Goal: Task Accomplishment & Management: Use online tool/utility

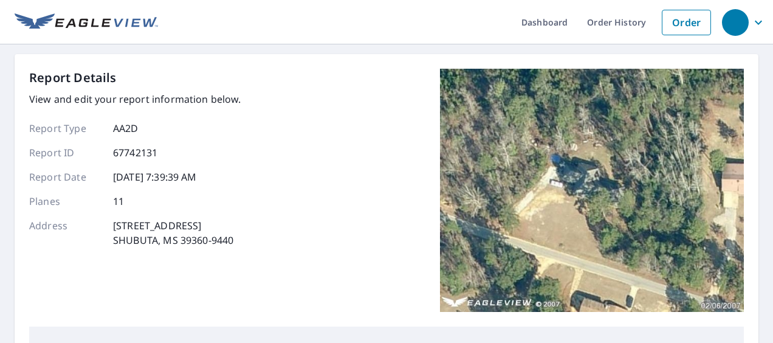
scroll to position [182, 0]
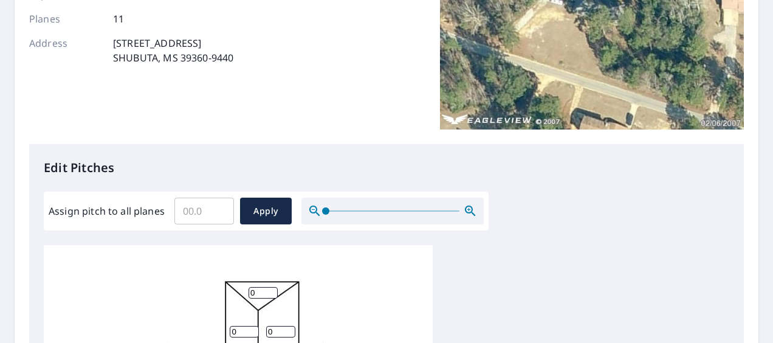
click at [197, 203] on input "Assign pitch to all planes" at bounding box center [204, 211] width 60 height 34
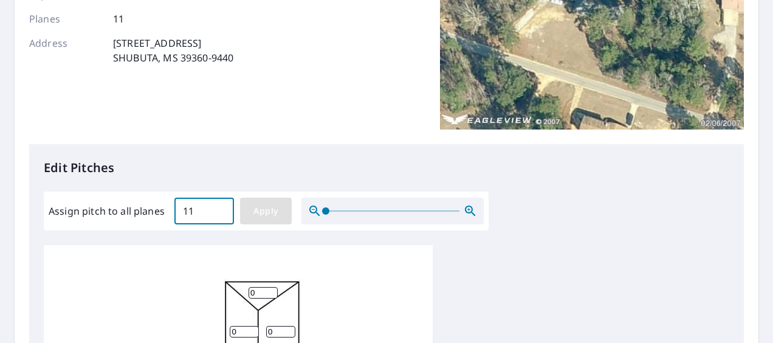
type input "11"
click at [258, 198] on button "Apply" at bounding box center [266, 211] width 52 height 27
type input "11"
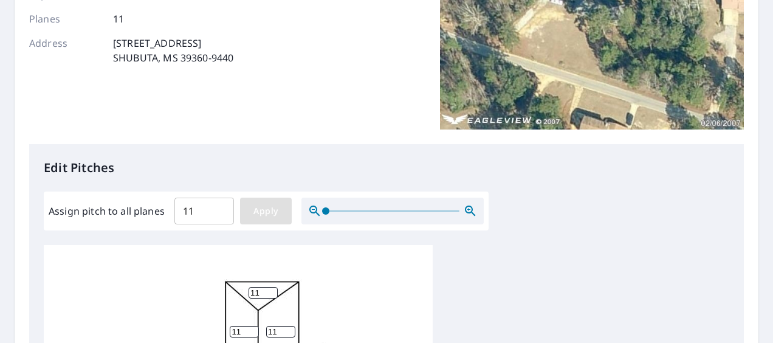
type input "11"
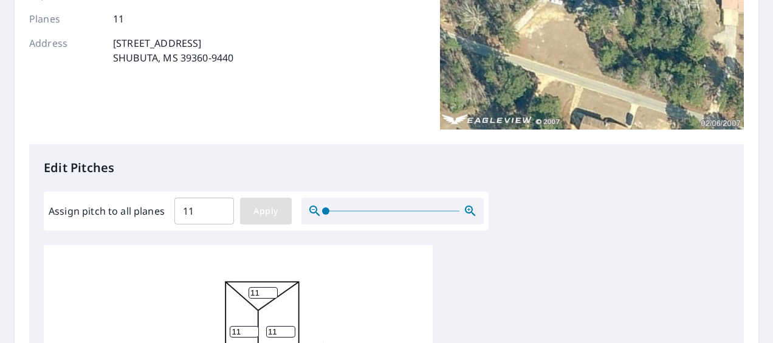
type input "11"
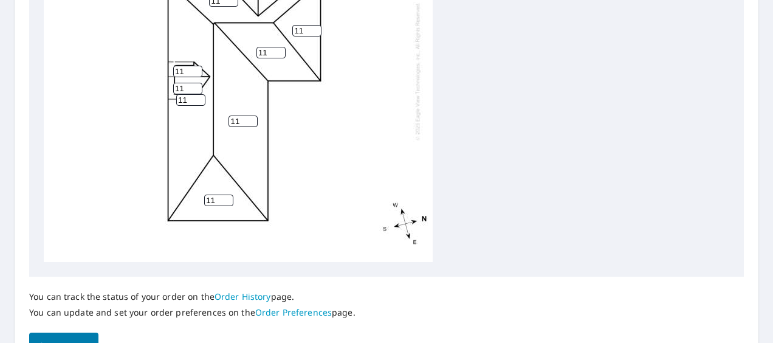
scroll to position [619, 0]
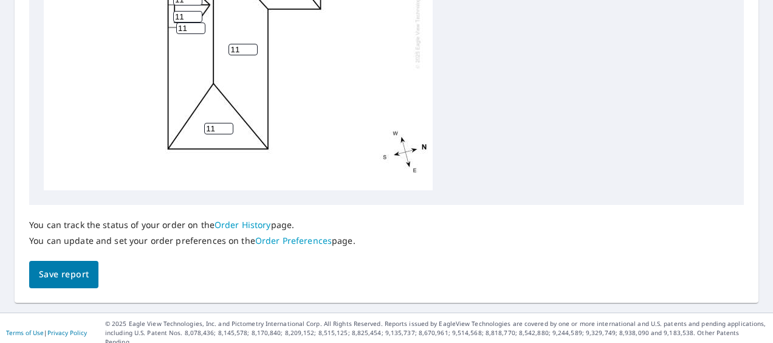
drag, startPoint x: 81, startPoint y: 274, endPoint x: 93, endPoint y: 274, distance: 11.5
click at [81, 274] on span "Save report" at bounding box center [64, 274] width 50 height 15
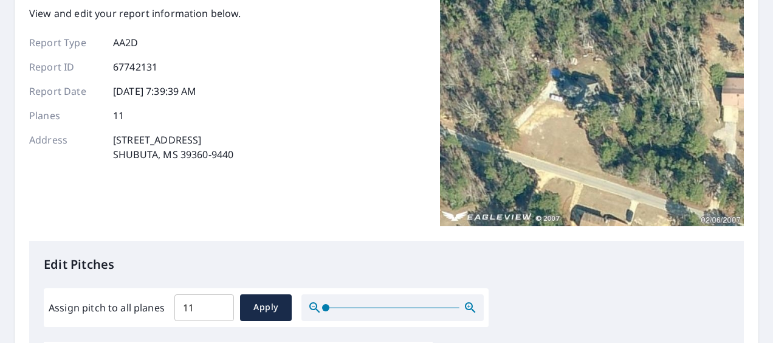
scroll to position [0, 0]
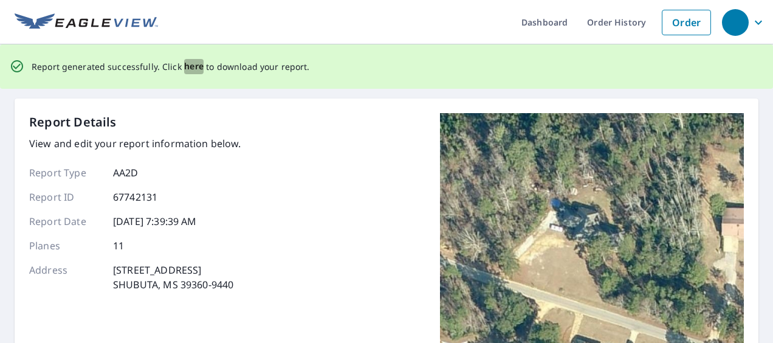
click at [198, 66] on span "here" at bounding box center [194, 66] width 20 height 15
